Goal: Answer question/provide support

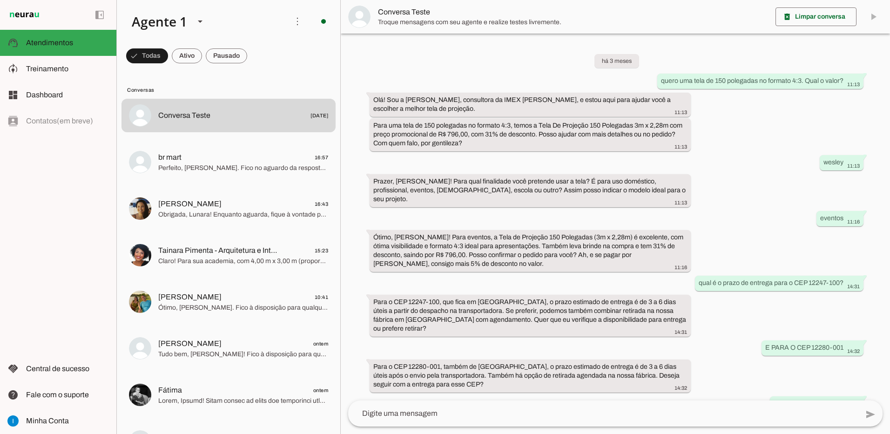
scroll to position [435, 0]
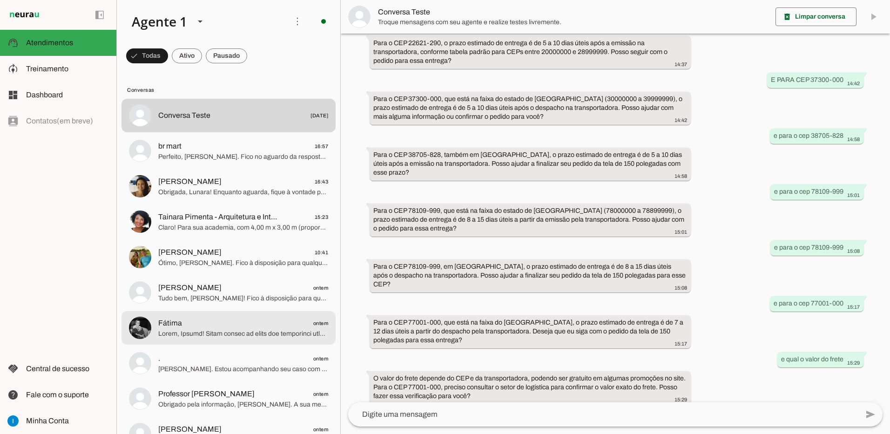
click at [237, 334] on span at bounding box center [243, 333] width 170 height 9
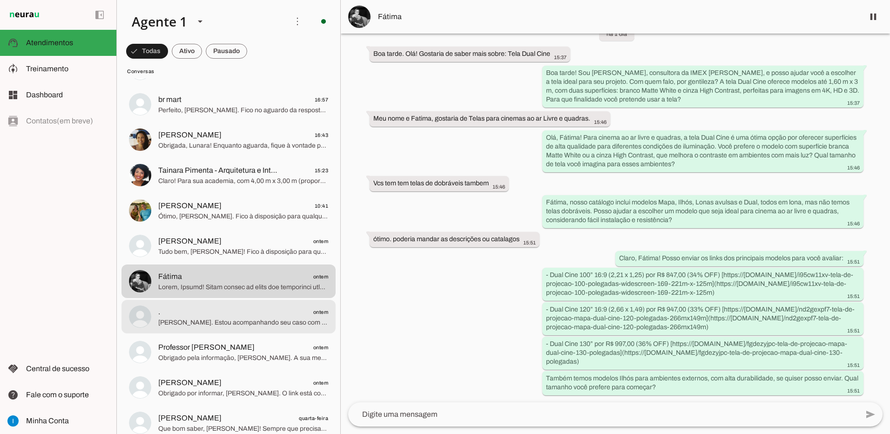
scroll to position [93, 0]
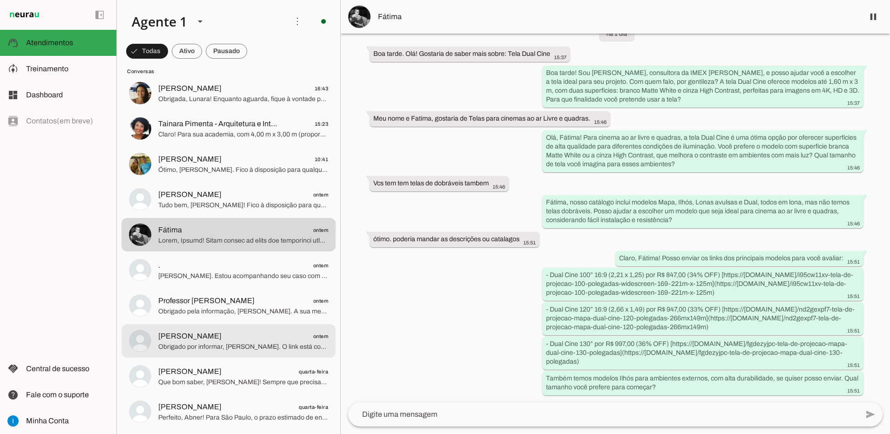
click at [232, 342] on span "Obrigado por informar, [PERSON_NAME]. O link está correto para a Tela Ilhós Ult…" at bounding box center [243, 346] width 170 height 9
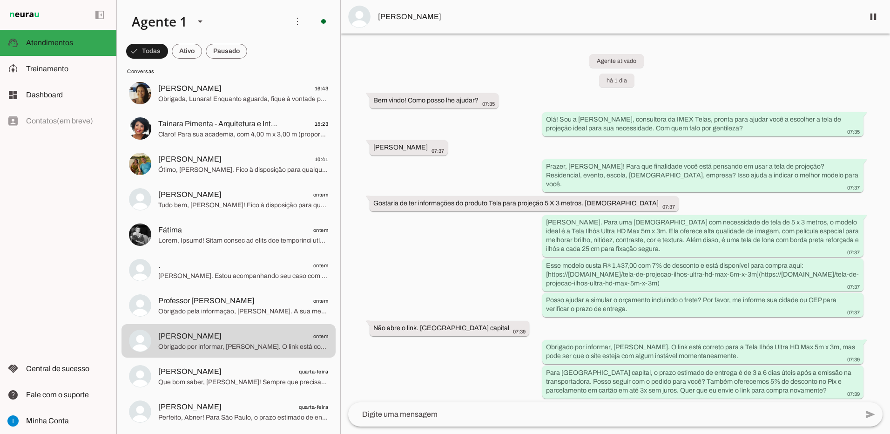
scroll to position [134, 0]
drag, startPoint x: 807, startPoint y: 264, endPoint x: 767, endPoint y: 280, distance: 43.4
click at [767, 280] on div "Esse modelo custa R$ 1.437,00 com 7% de desconto e está disponível para compra …" at bounding box center [703, 275] width 314 height 29
click at [766, 280] on div "Esse modelo custa R$ 1.437,00 com 7% de desconto e está disponível para compra …" at bounding box center [703, 275] width 314 height 29
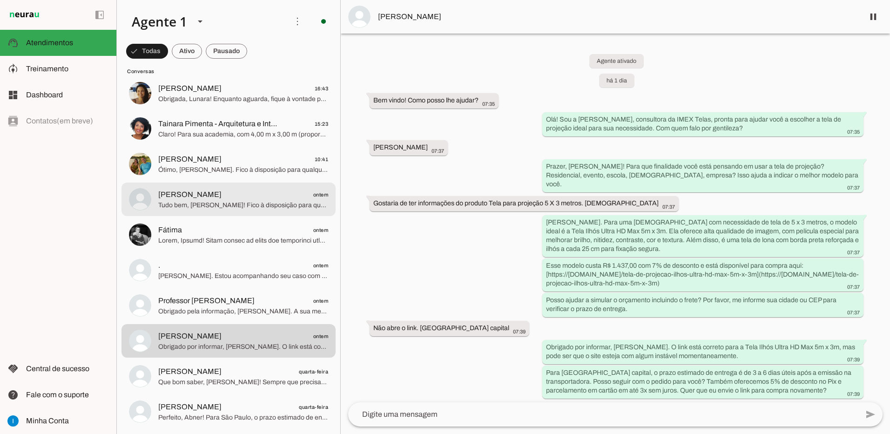
scroll to position [41, 0]
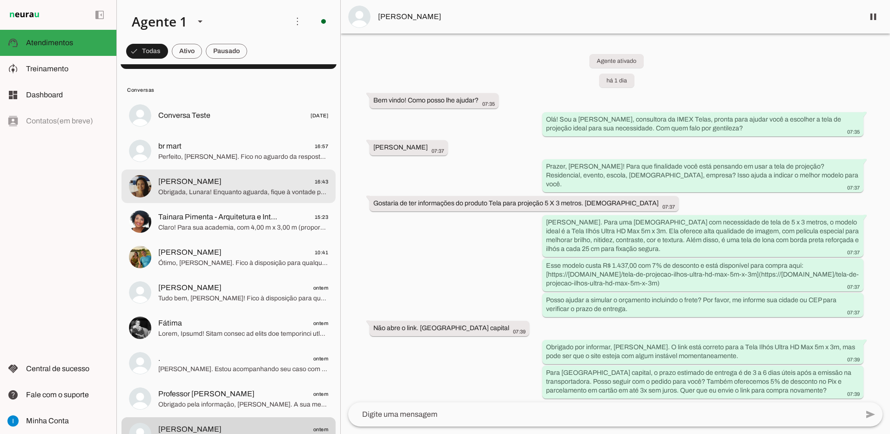
click at [250, 193] on span "Obrigada, Lunara! Enquanto aguarda, fique à vontade para perguntar qualquer dúv…" at bounding box center [243, 192] width 170 height 9
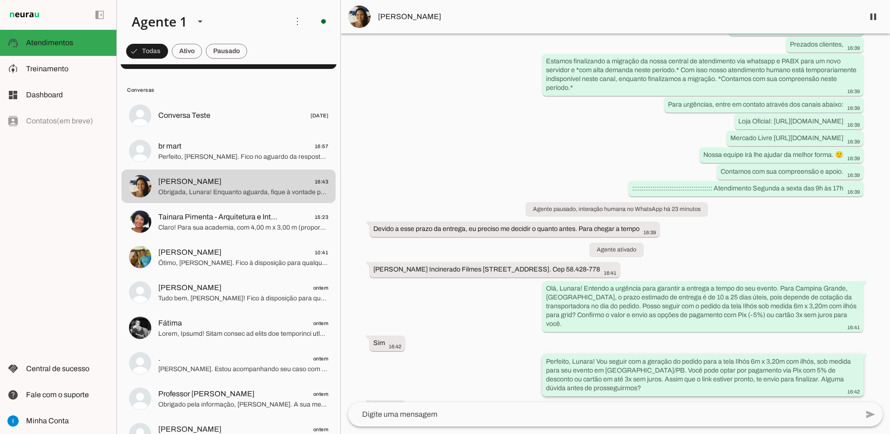
scroll to position [1880, 0]
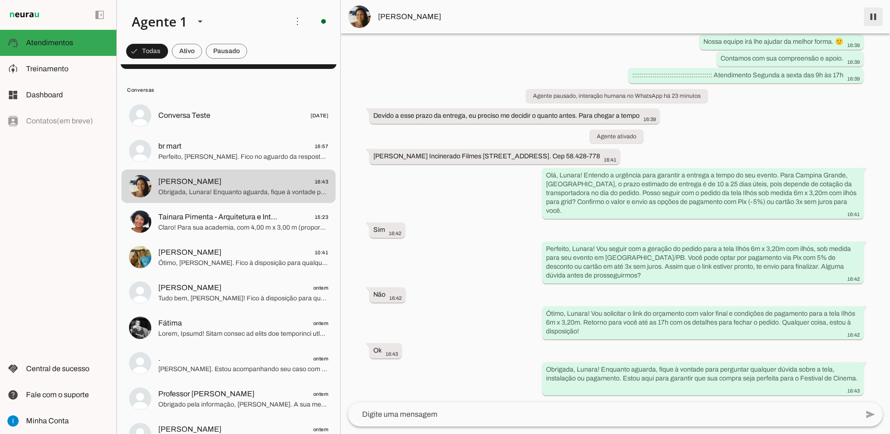
click at [870, 15] on span at bounding box center [873, 17] width 22 height 22
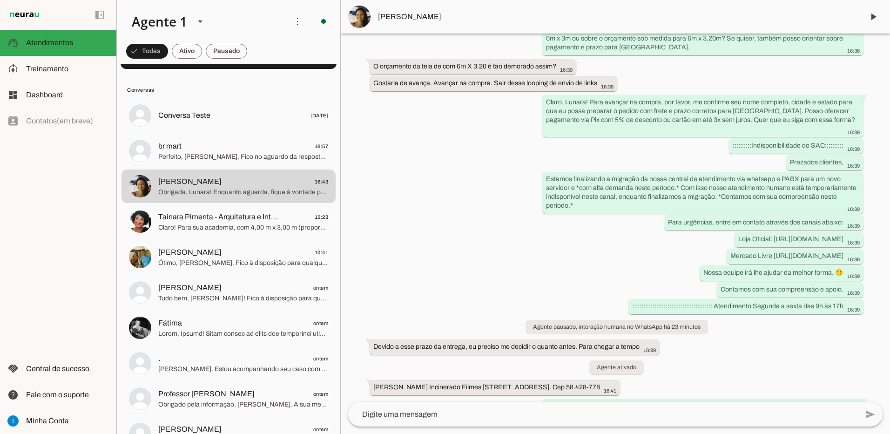
scroll to position [1902, 0]
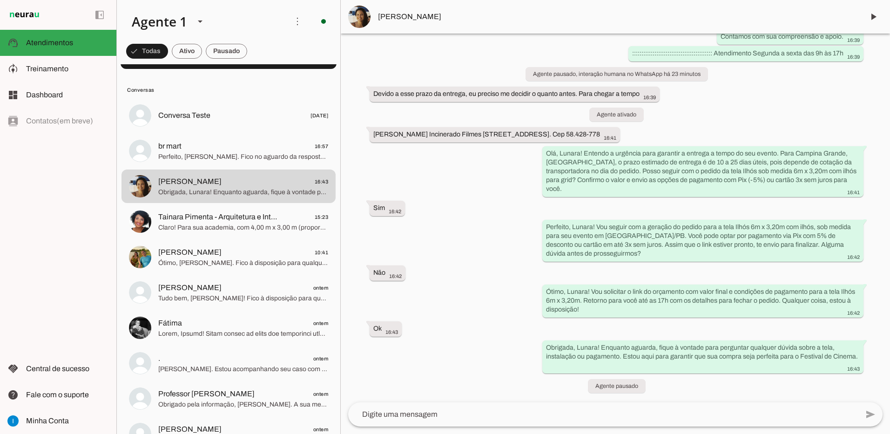
click at [434, 16] on span "[PERSON_NAME]" at bounding box center [617, 16] width 479 height 11
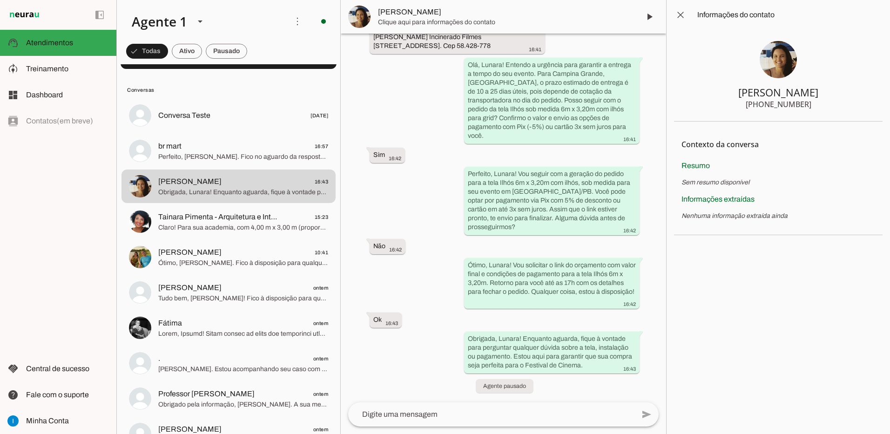
scroll to position [2788, 0]
drag, startPoint x: 841, startPoint y: 89, endPoint x: 734, endPoint y: 91, distance: 106.7
click at [734, 91] on section "[PERSON_NAME] [PHONE_NUMBER]" at bounding box center [778, 76] width 209 height 92
drag, startPoint x: 765, startPoint y: 106, endPoint x: 808, endPoint y: 106, distance: 42.8
click at [808, 106] on section "[PERSON_NAME] [PHONE_NUMBER]" at bounding box center [778, 76] width 209 height 92
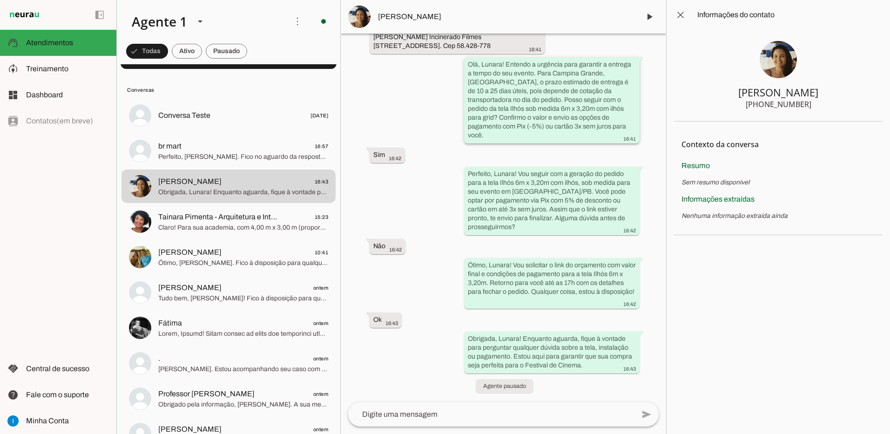
scroll to position [2719, 0]
drag, startPoint x: 374, startPoint y: 122, endPoint x: 414, endPoint y: 124, distance: 40.1
click at [414, 53] on div "[PERSON_NAME] Incinerado Filmes [STREET_ADDRESS]. Cep 58.428-778 16:41" at bounding box center [457, 42] width 168 height 20
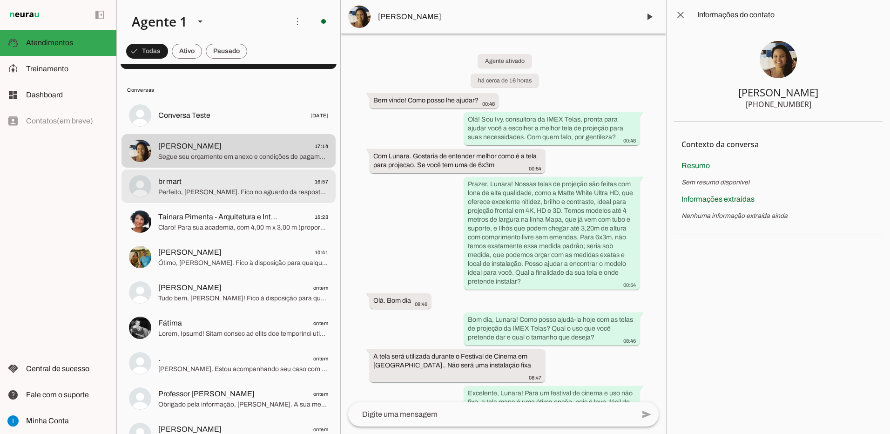
scroll to position [0, 0]
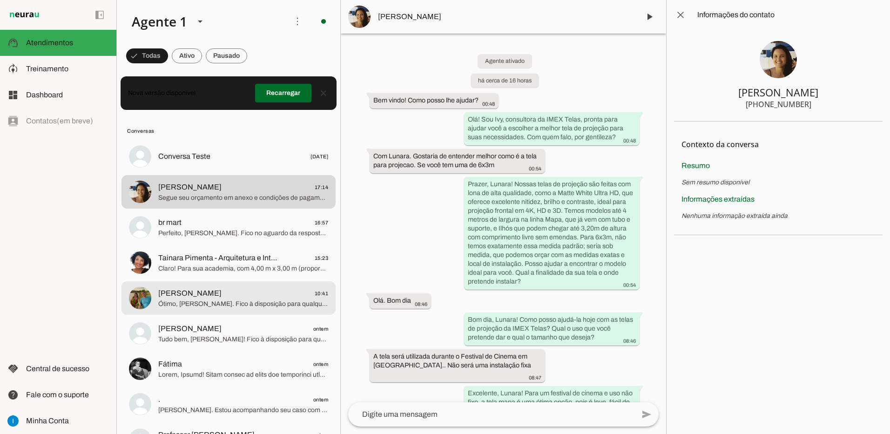
click at [257, 295] on span "[PERSON_NAME] 10:41" at bounding box center [243, 294] width 170 height 12
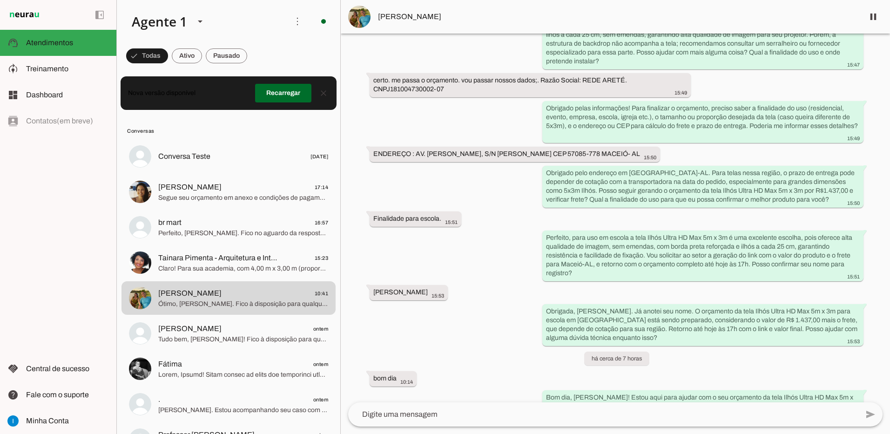
scroll to position [94, 0]
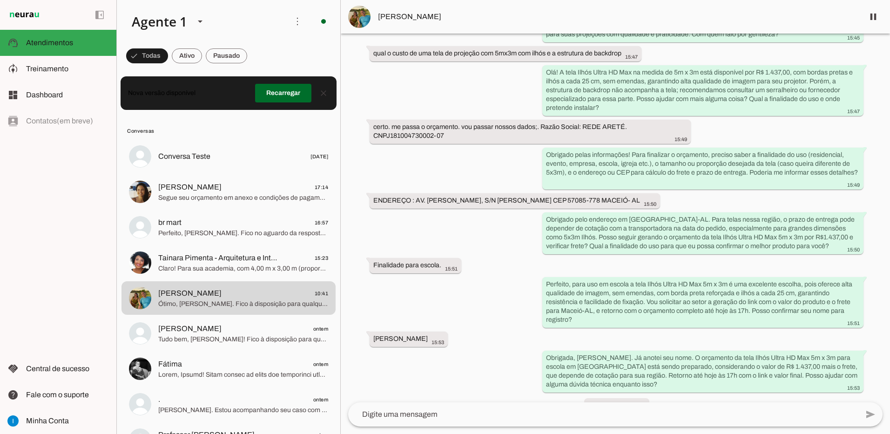
click at [390, 15] on span "[PERSON_NAME]" at bounding box center [617, 16] width 479 height 11
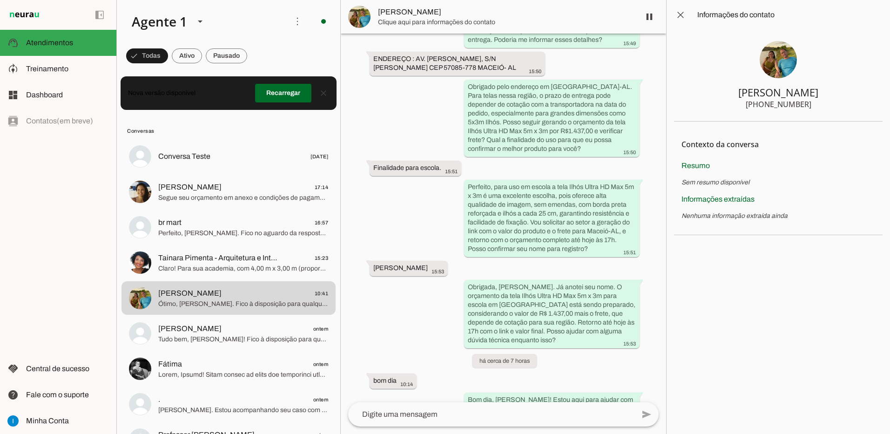
drag, startPoint x: 755, startPoint y: 95, endPoint x: 804, endPoint y: 92, distance: 49.4
click at [804, 92] on section "[PERSON_NAME] [PHONE_NUMBER]" at bounding box center [778, 76] width 209 height 92
drag, startPoint x: 810, startPoint y: 103, endPoint x: 767, endPoint y: 103, distance: 42.8
click at [767, 103] on section "[PERSON_NAME] [PHONE_NUMBER]" at bounding box center [778, 76] width 209 height 92
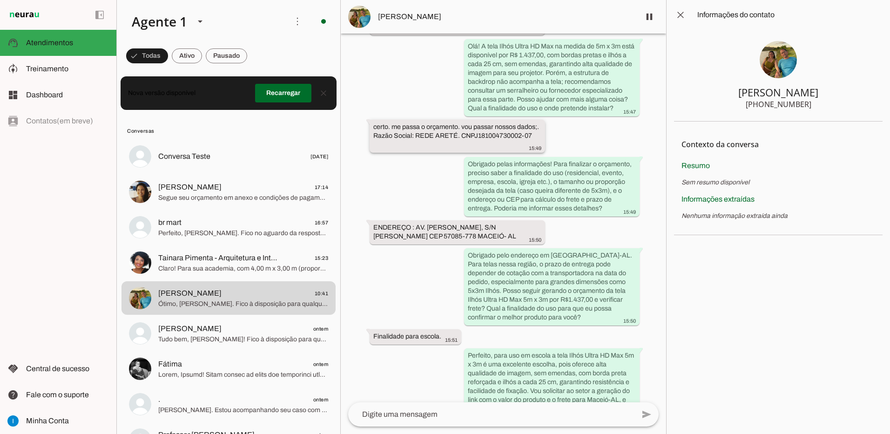
scroll to position [164, 0]
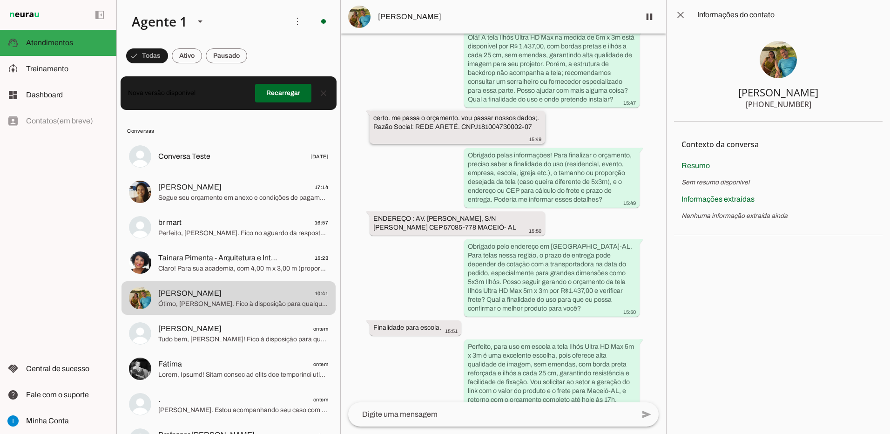
drag, startPoint x: 438, startPoint y: 124, endPoint x: 482, endPoint y: 124, distance: 44.2
click at [482, 124] on div "certo. me passa o orçamento. vou passar nossos dados;. Razão Social: REDE ARETÉ…" at bounding box center [457, 128] width 168 height 29
drag, startPoint x: 390, startPoint y: 137, endPoint x: 446, endPoint y: 137, distance: 55.9
click at [446, 137] on div "certo. me passa o orçamento. vou passar nossos dados;. Razão Social: REDE ARETÉ…" at bounding box center [457, 128] width 168 height 29
drag, startPoint x: 387, startPoint y: 226, endPoint x: 420, endPoint y: 223, distance: 33.2
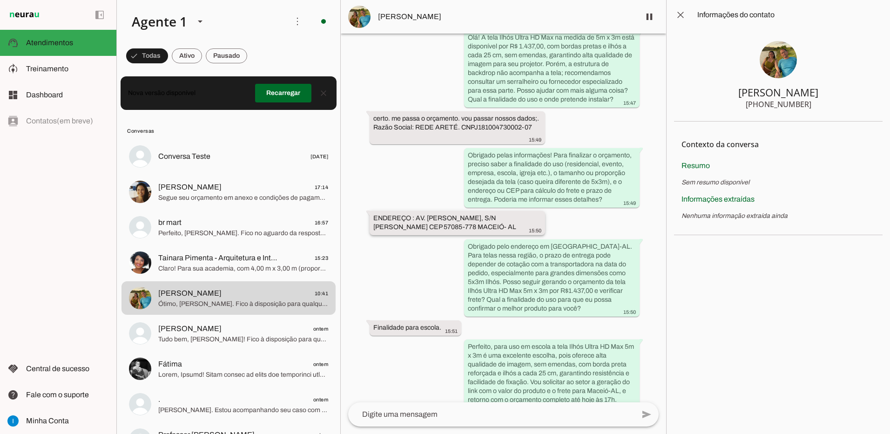
click at [420, 223] on div "ENDEREÇO : AV. [PERSON_NAME], S/N [PERSON_NAME] CEP 57085-778 MACEIÓ- AL 15:50" at bounding box center [457, 224] width 168 height 20
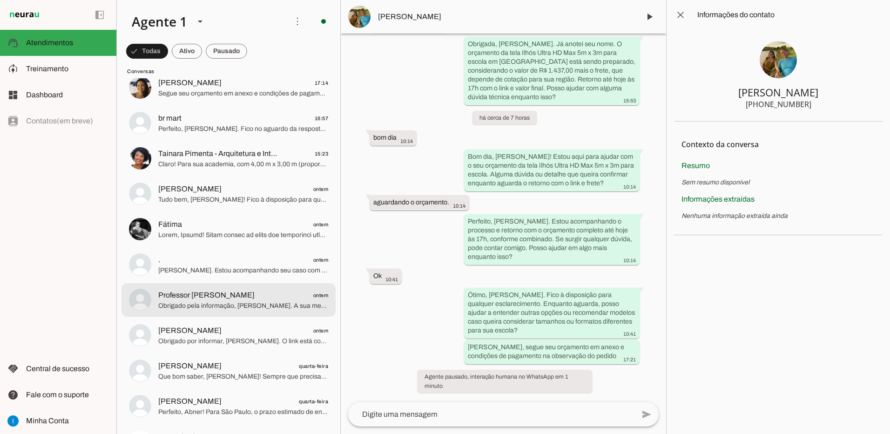
scroll to position [186, 0]
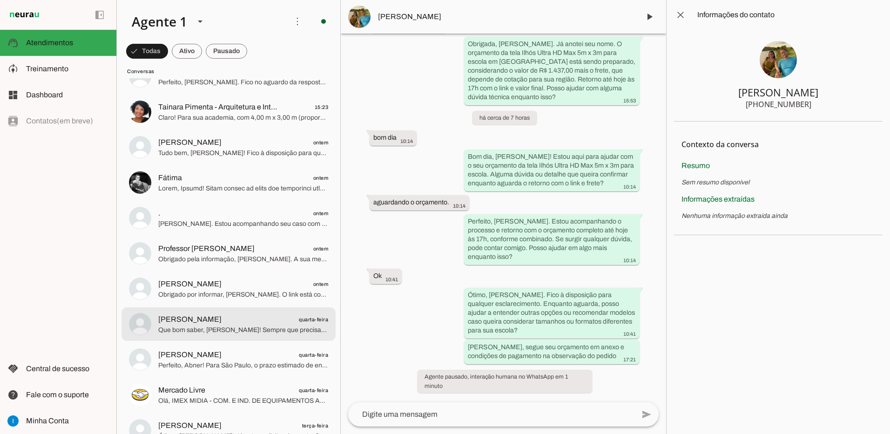
click at [229, 326] on span "Que bom saber, [PERSON_NAME]! Sempre que precisar, conte comigo. Tenha um excel…" at bounding box center [243, 330] width 170 height 9
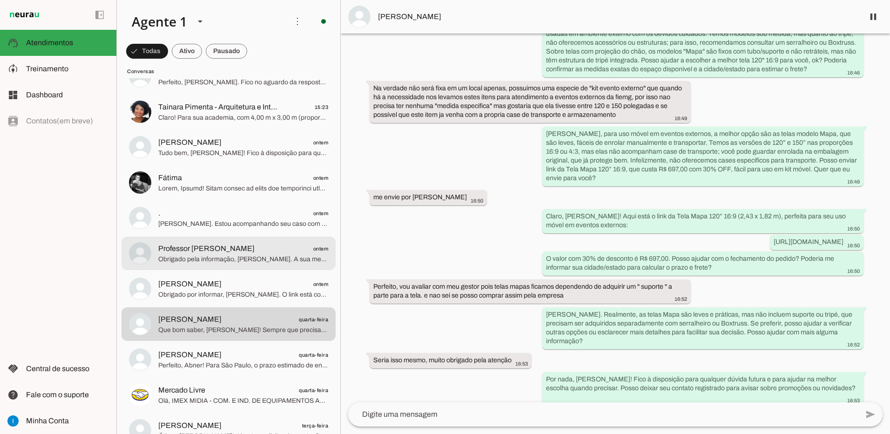
scroll to position [233, 0]
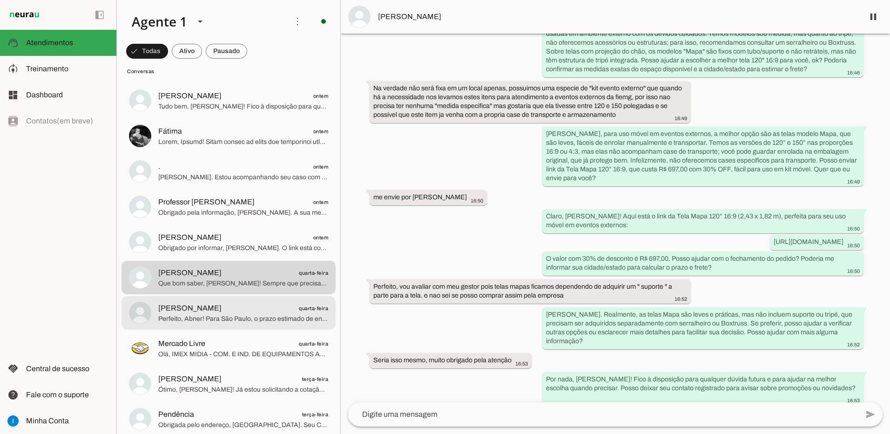
click at [240, 310] on span "[PERSON_NAME] quarta-feira" at bounding box center [243, 309] width 170 height 12
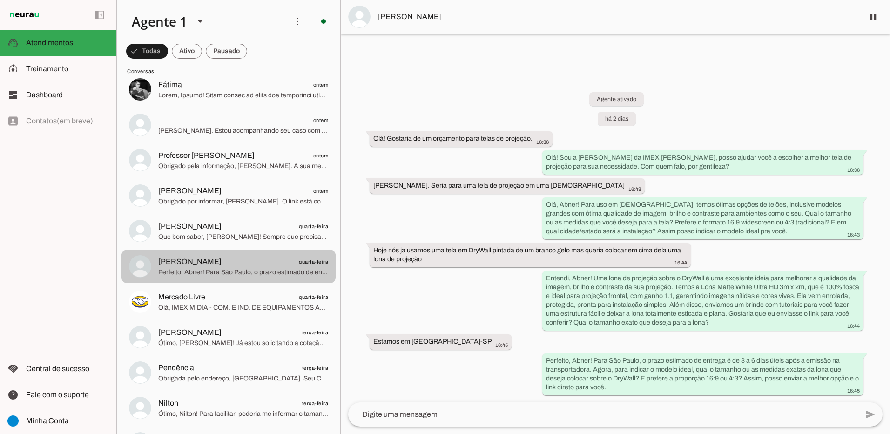
scroll to position [326, 0]
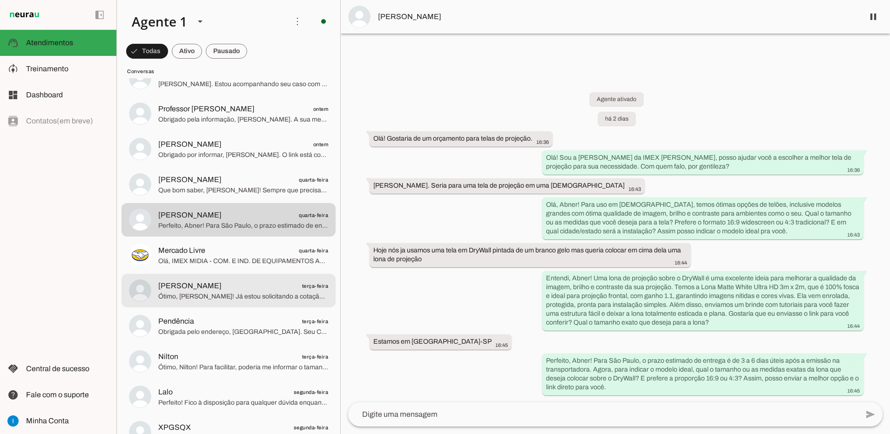
click at [247, 289] on span "[PERSON_NAME] terça-feira" at bounding box center [243, 286] width 170 height 12
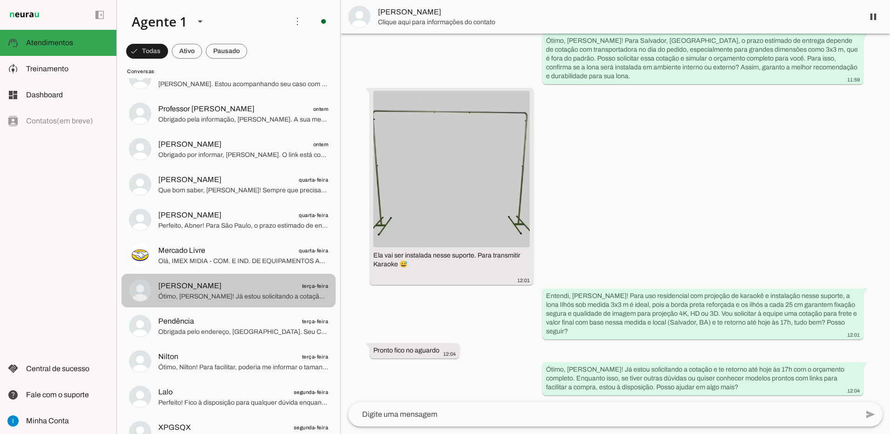
scroll to position [312, 0]
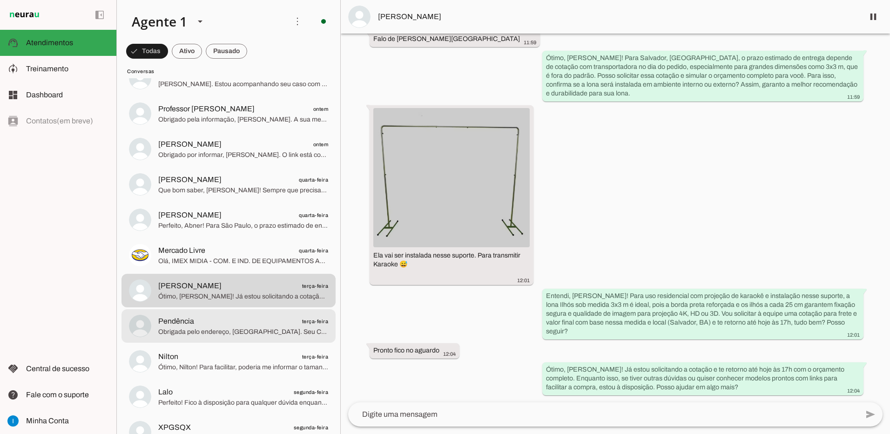
click at [234, 333] on span "Obrigada pelo endereço, [GEOGRAPHIC_DATA]. Seu CEP é de Goiás, então o prazo es…" at bounding box center [243, 331] width 170 height 9
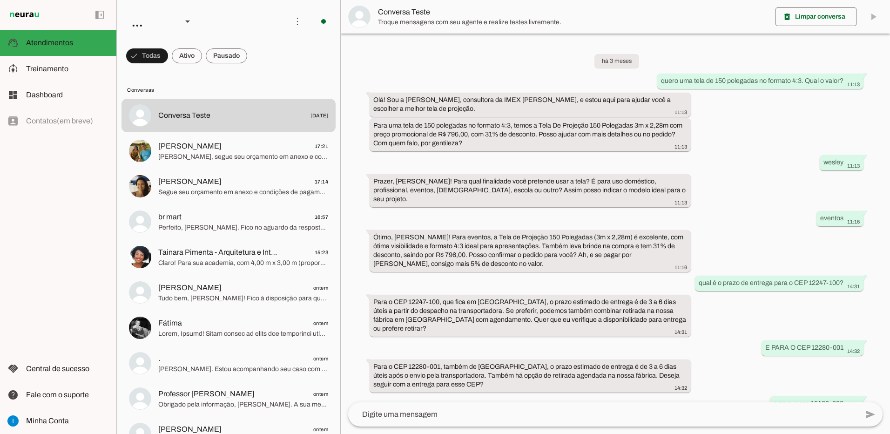
scroll to position [435, 0]
